Goal: Communication & Community: Participate in discussion

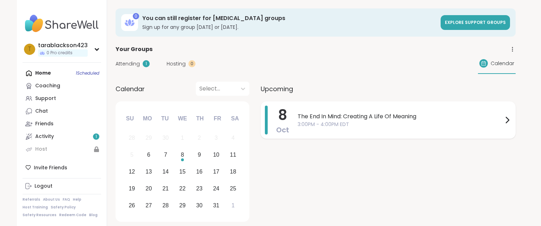
click at [388, 121] on span "3:00PM - 4:00PM EDT" at bounding box center [400, 124] width 205 height 7
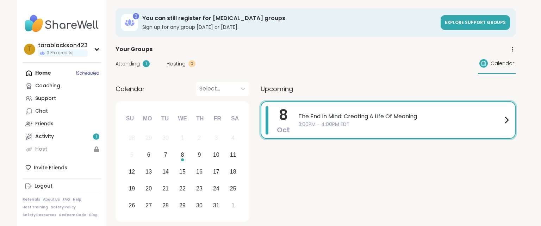
click at [129, 62] on span "Attending" at bounding box center [127, 63] width 24 height 7
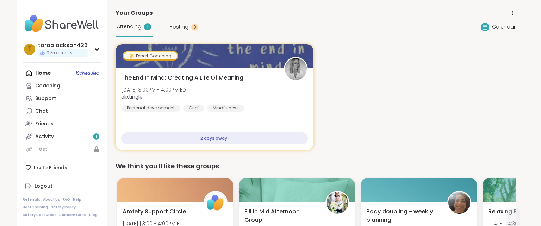
scroll to position [39, 0]
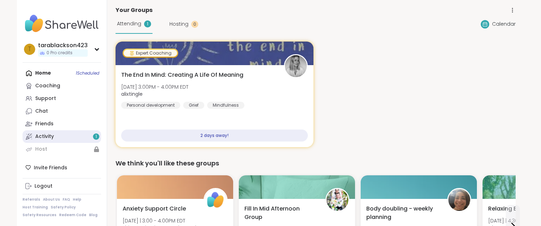
click at [67, 133] on link "Activity 1" at bounding box center [62, 136] width 79 height 13
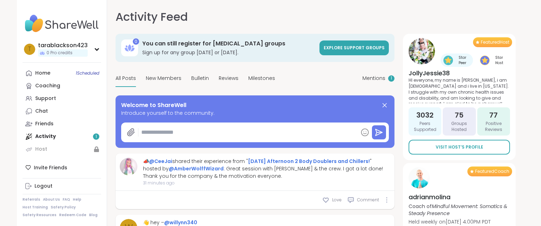
type textarea "*"
click at [392, 79] on span "1" at bounding box center [391, 78] width 1 height 6
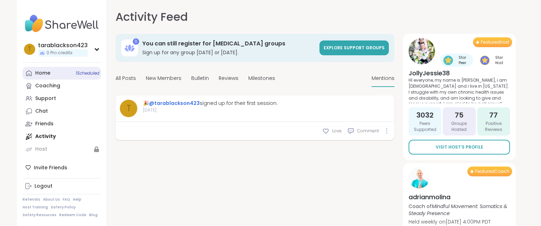
click at [89, 73] on span "1 Scheduled" at bounding box center [88, 73] width 24 height 6
